Goal: Task Accomplishment & Management: Use online tool/utility

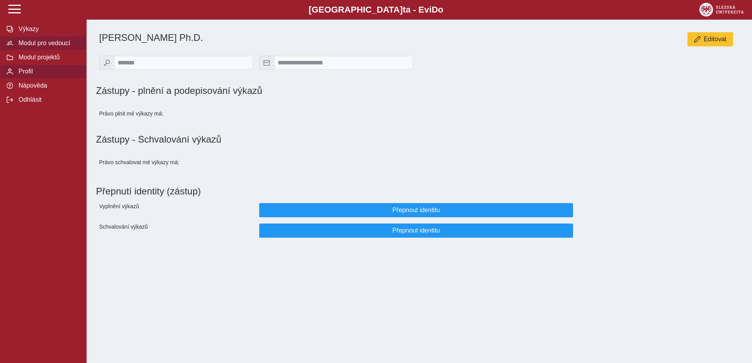
click at [60, 44] on span "Modul pro vedoucí" at bounding box center [48, 43] width 64 height 7
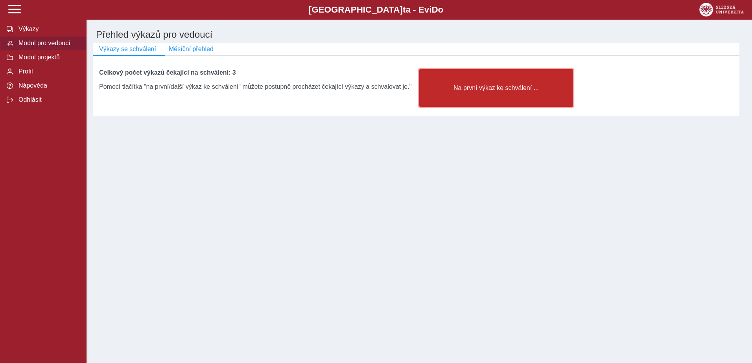
click at [491, 92] on span "Na první výkaz ke schválení ..." at bounding box center [496, 88] width 140 height 7
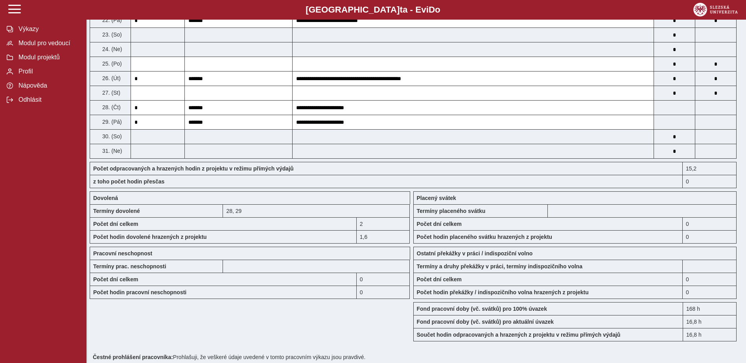
scroll to position [610, 0]
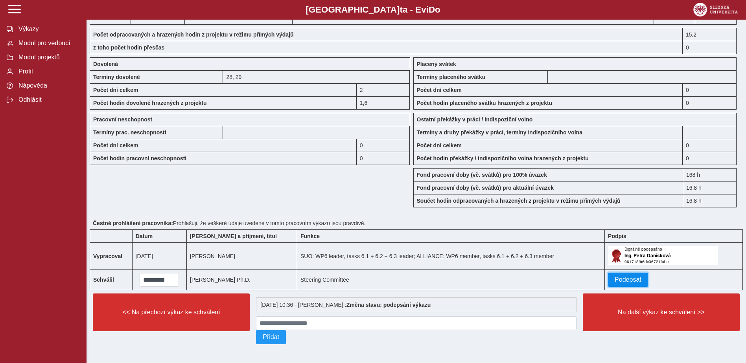
click at [635, 278] on span "Podepsat" at bounding box center [628, 280] width 27 height 7
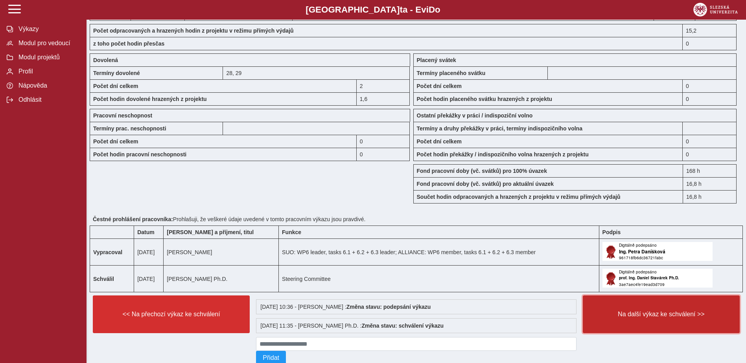
click at [637, 314] on span "Na další výkaz ke schválení >>" at bounding box center [662, 314] width 144 height 7
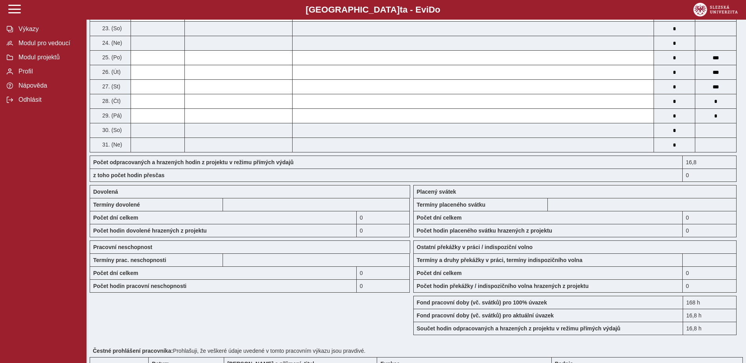
scroll to position [604, 0]
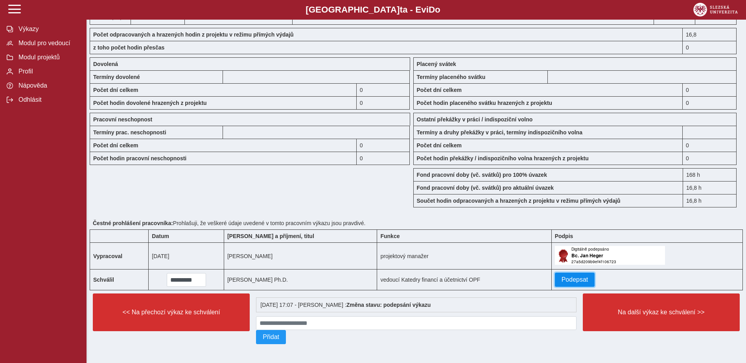
click at [577, 277] on span "Podepsat" at bounding box center [575, 280] width 27 height 7
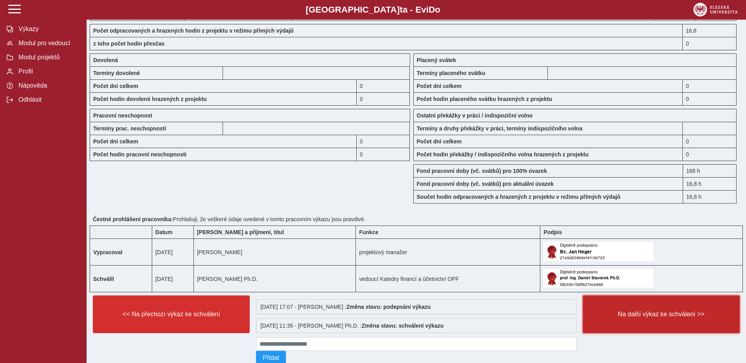
click at [655, 311] on span "Na další výkaz ke schválení >>" at bounding box center [662, 314] width 144 height 7
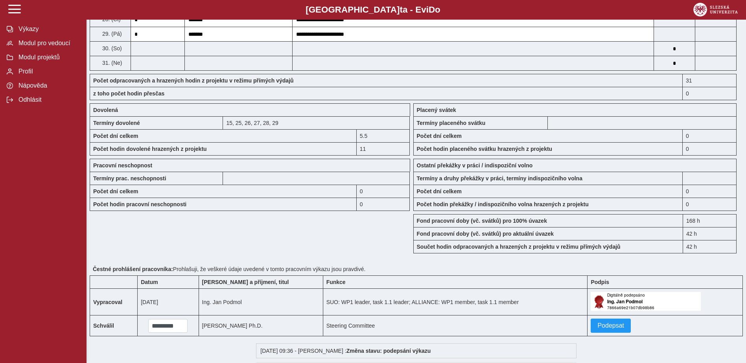
scroll to position [625, 0]
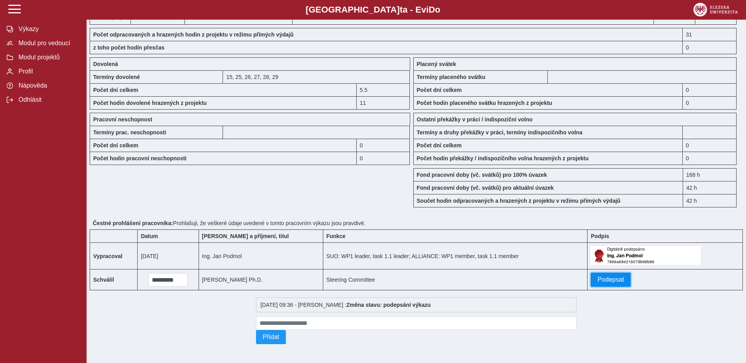
click at [615, 280] on span "Podepsat" at bounding box center [611, 280] width 27 height 7
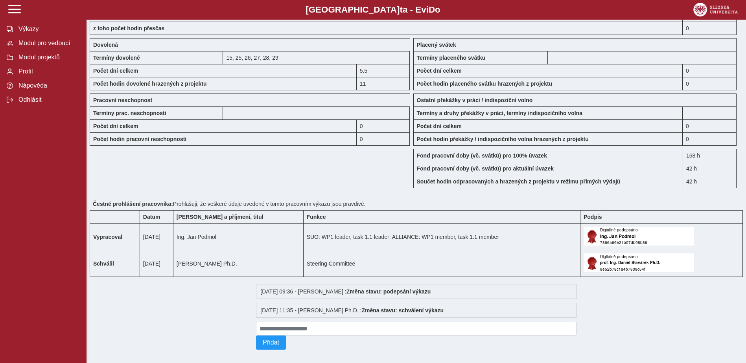
scroll to position [648, 0]
